Goal: Task Accomplishment & Management: Manage account settings

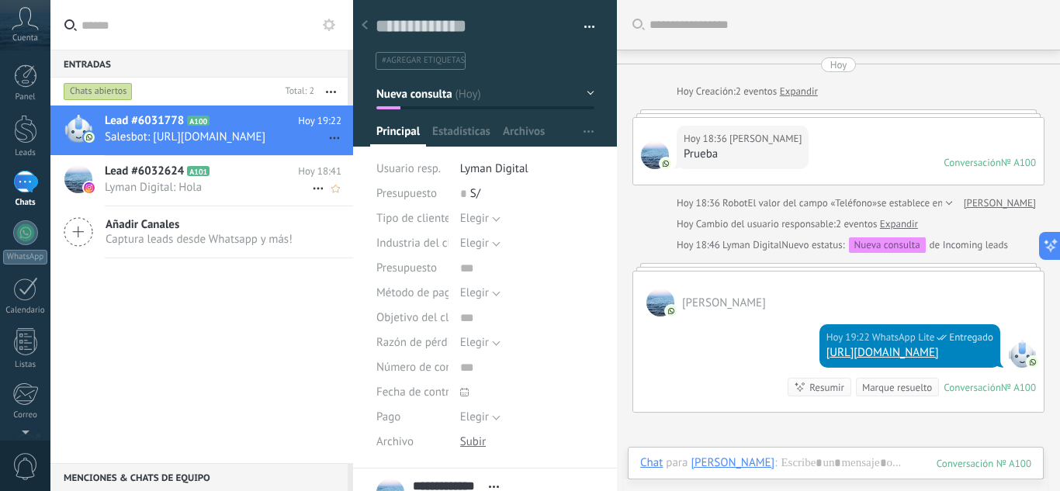
click at [242, 205] on div "Lead #6032624 A101 Hoy 18:41 Lyman Digital: Hola" at bounding box center [229, 180] width 248 height 49
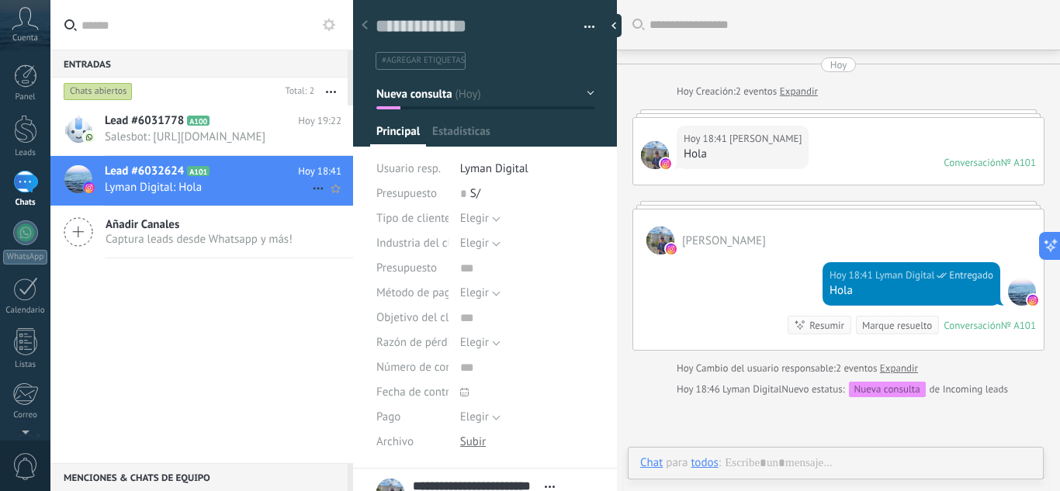
type textarea "**********"
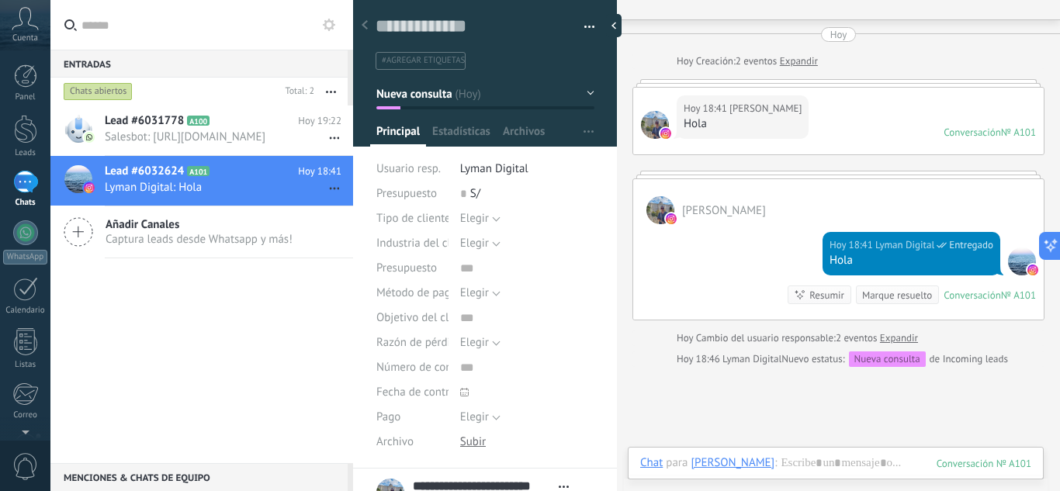
click at [19, 24] on icon at bounding box center [25, 18] width 27 height 23
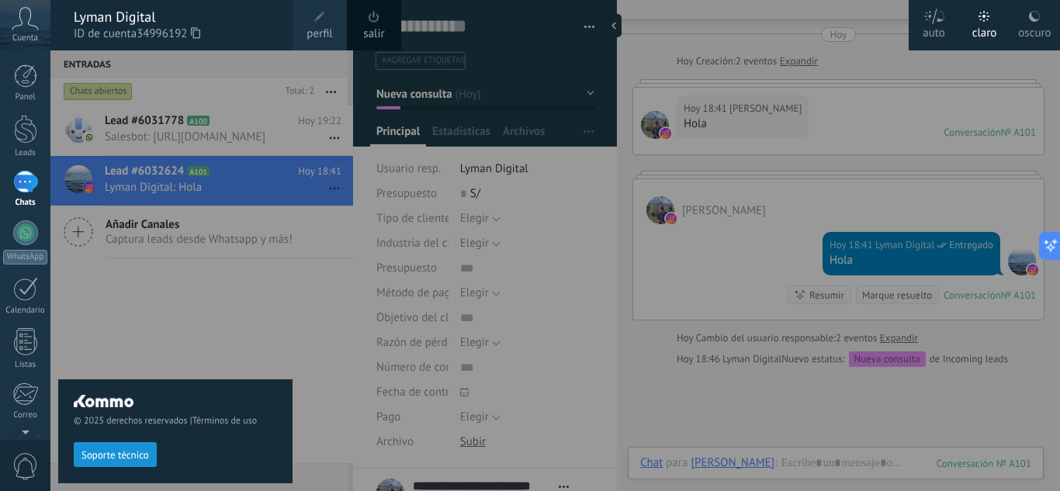
click at [879, 103] on div at bounding box center [580, 245] width 1060 height 491
